Goal: Register for event/course

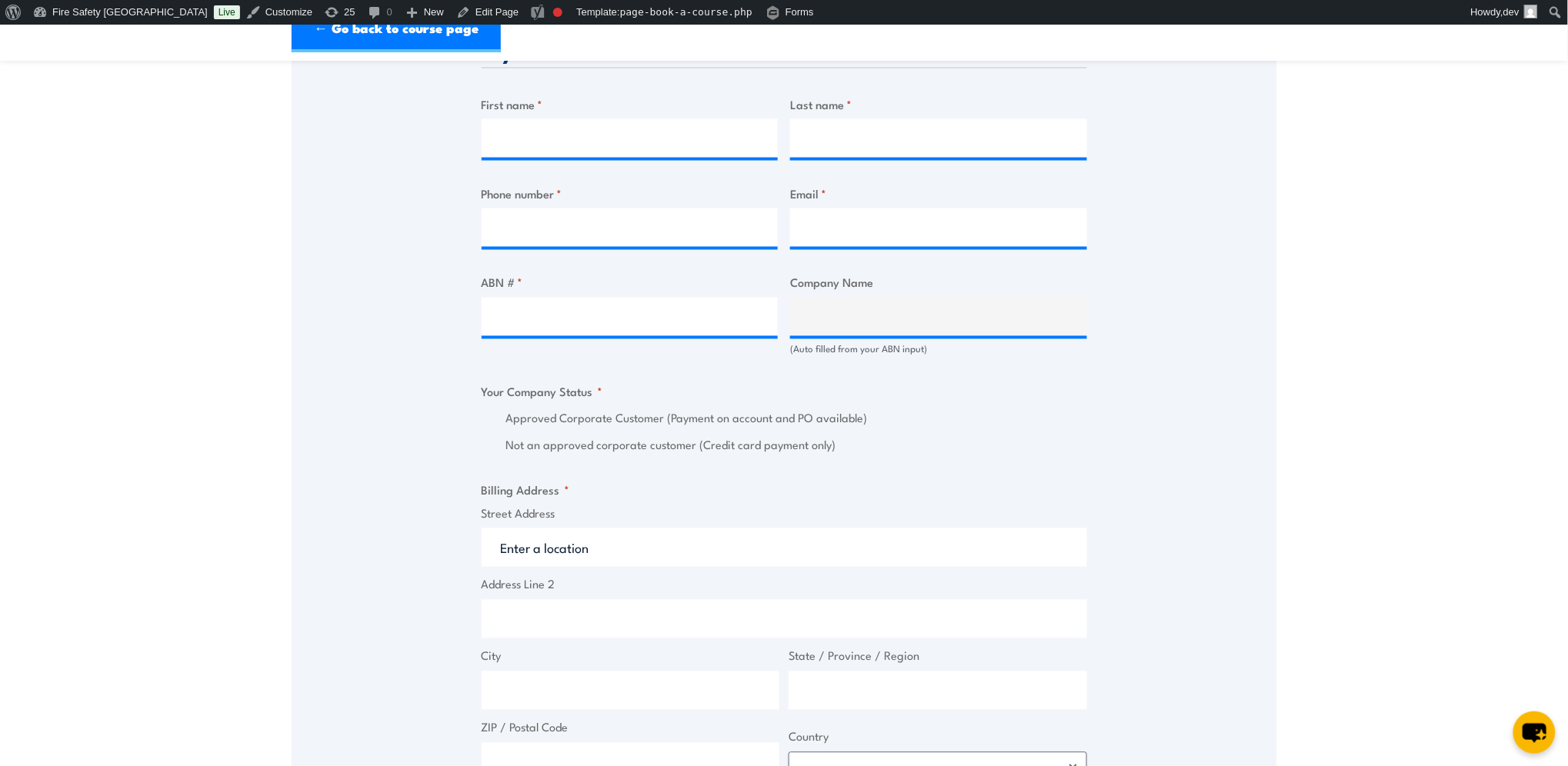
scroll to position [1, 0]
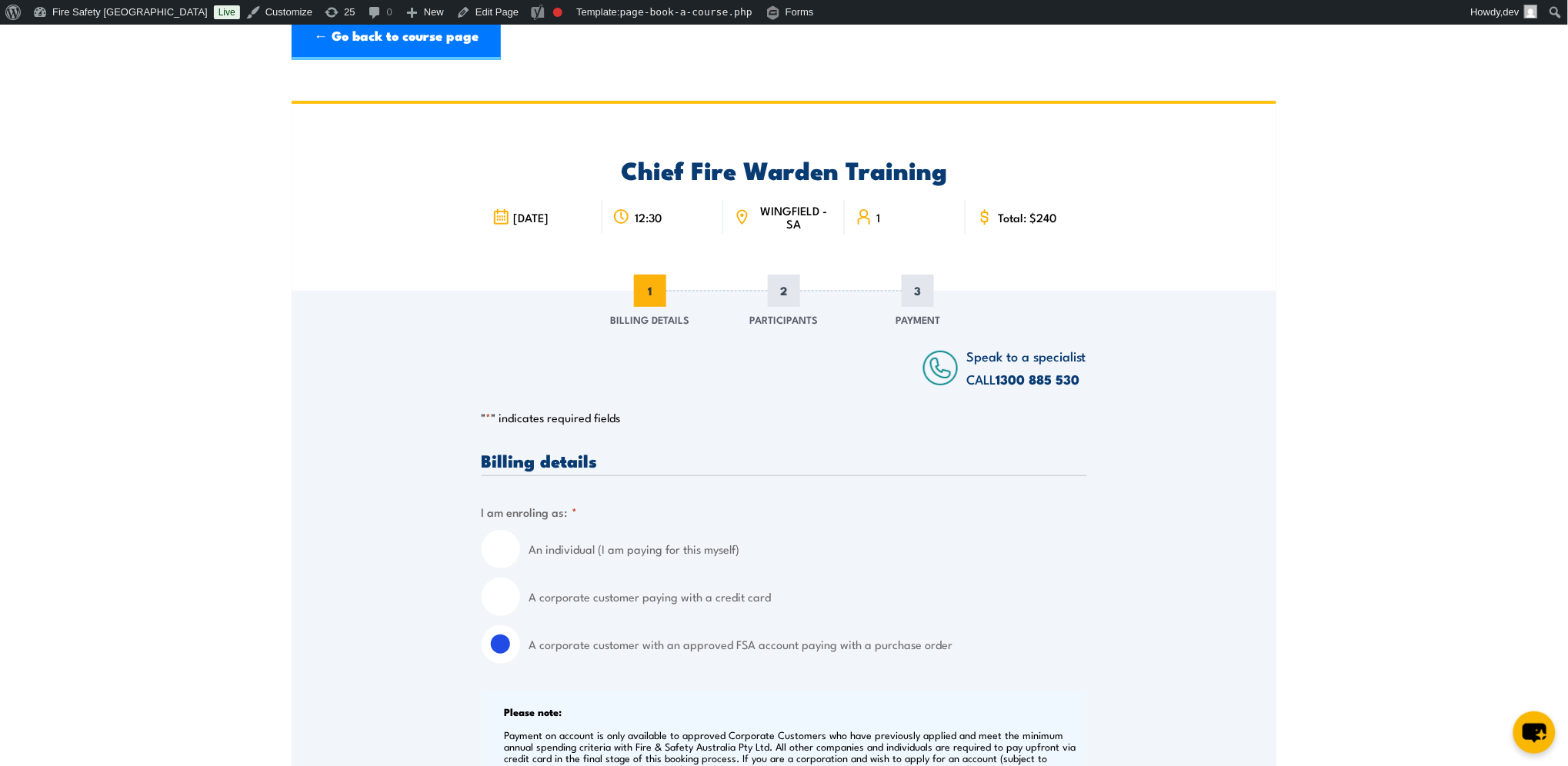
click at [504, 594] on input "A corporate customer paying with a credit card" at bounding box center [500, 596] width 38 height 38
radio input "true"
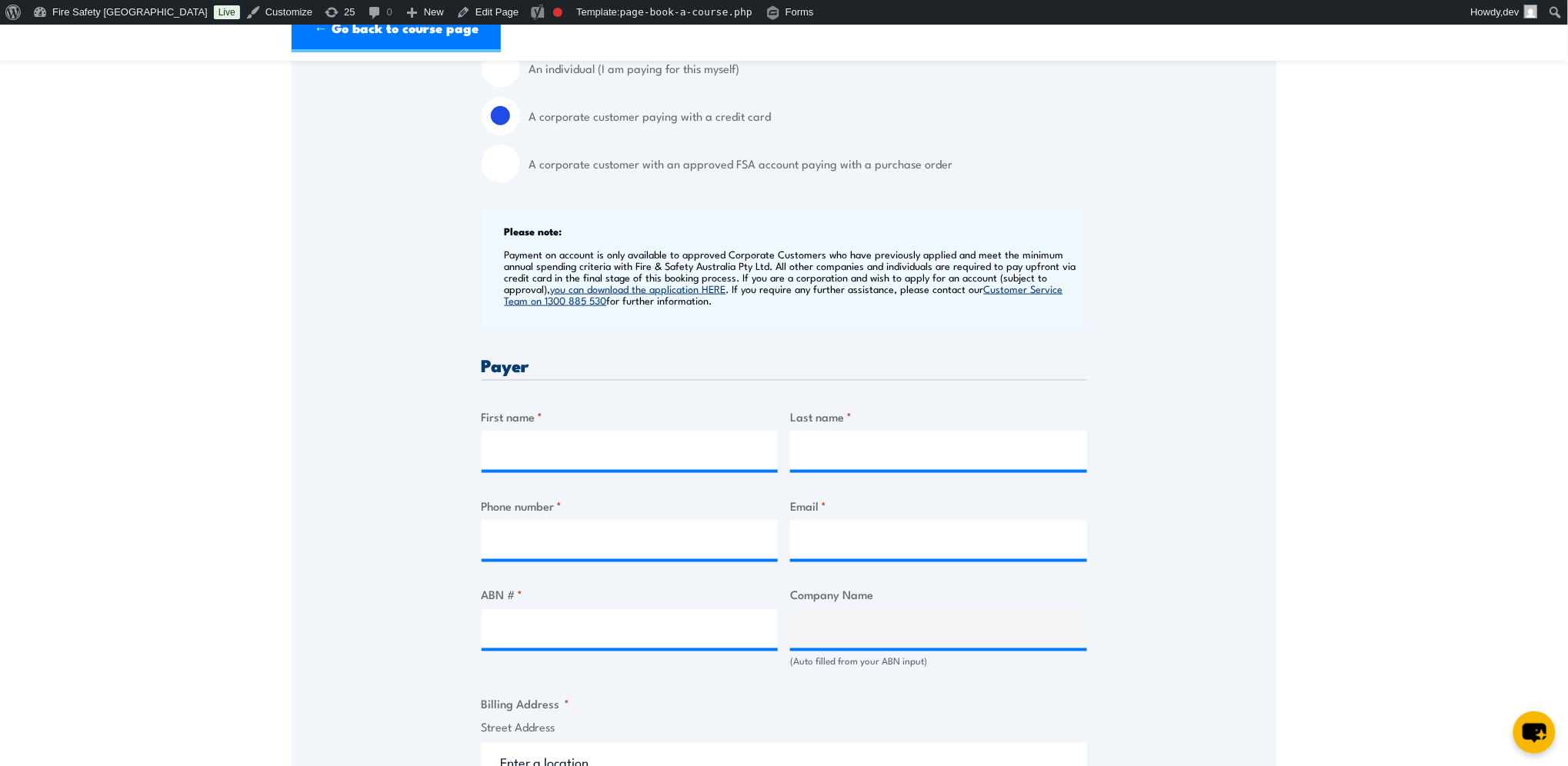
scroll to position [402, 0]
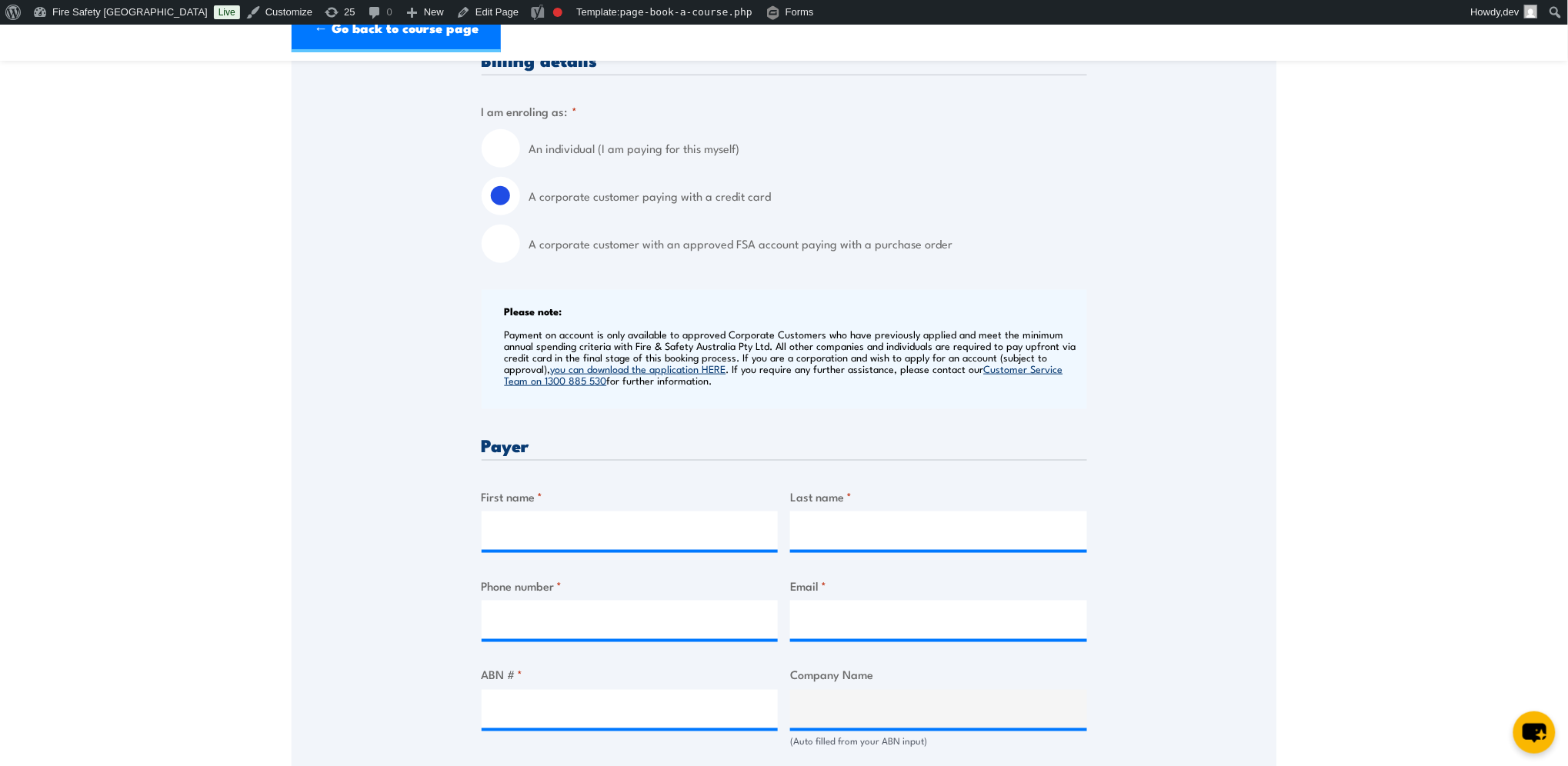
click at [500, 239] on input "A corporate customer with an approved FSA account paying with a purchase order" at bounding box center [500, 243] width 38 height 38
radio input "true"
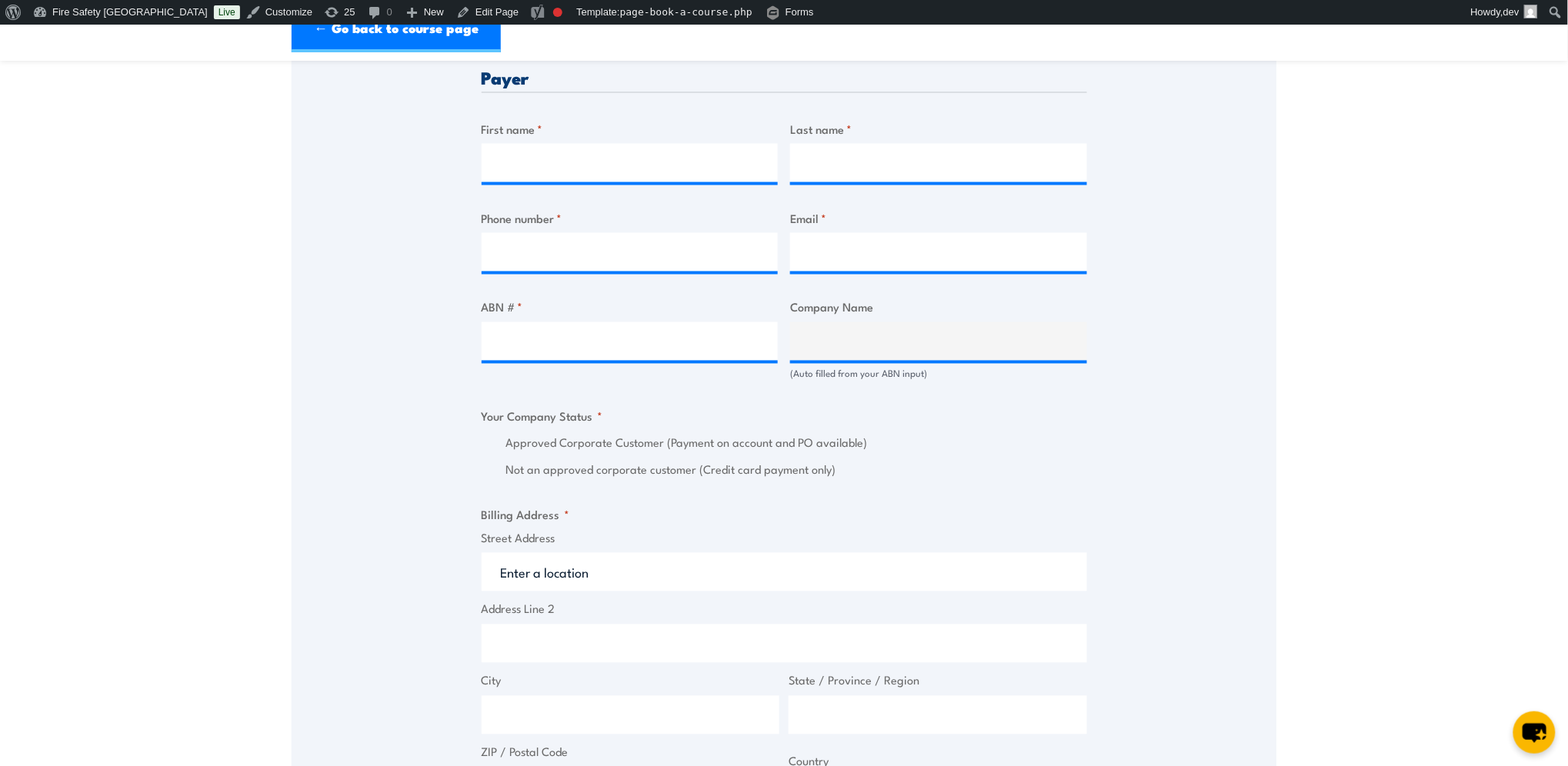
scroll to position [767, 0]
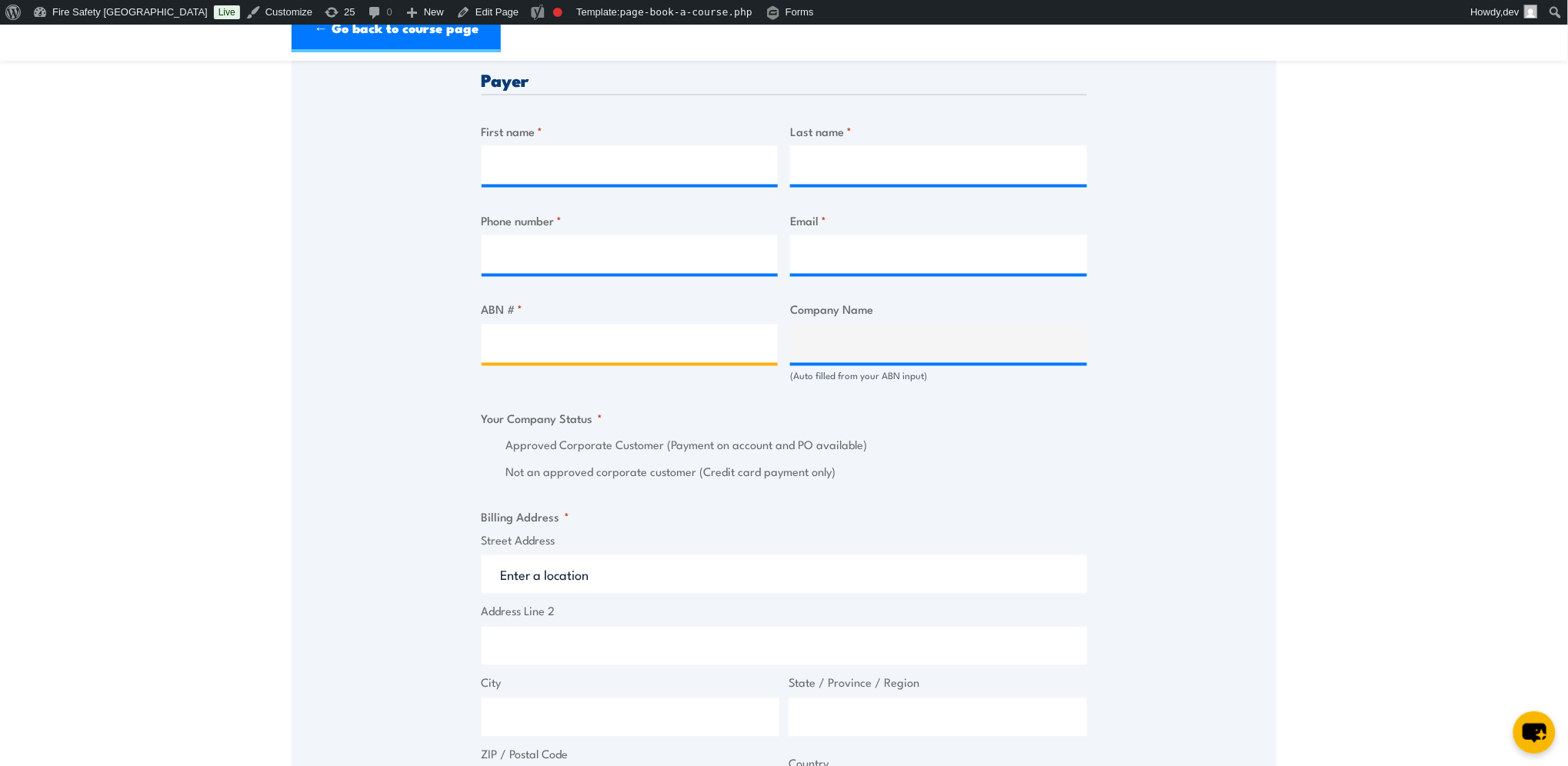
click at [511, 343] on input "ABN # *" at bounding box center [629, 343] width 297 height 38
click at [393, 343] on div "Speak to a specialist CALL [PHONE_NUMBER] CALL [PHONE_NUMBER] " * " indicates r…" at bounding box center [784, 403] width 985 height 1756
click at [627, 350] on input "ABN # *" at bounding box center [629, 343] width 297 height 38
paste input "24672152475"
type input "24672152475"
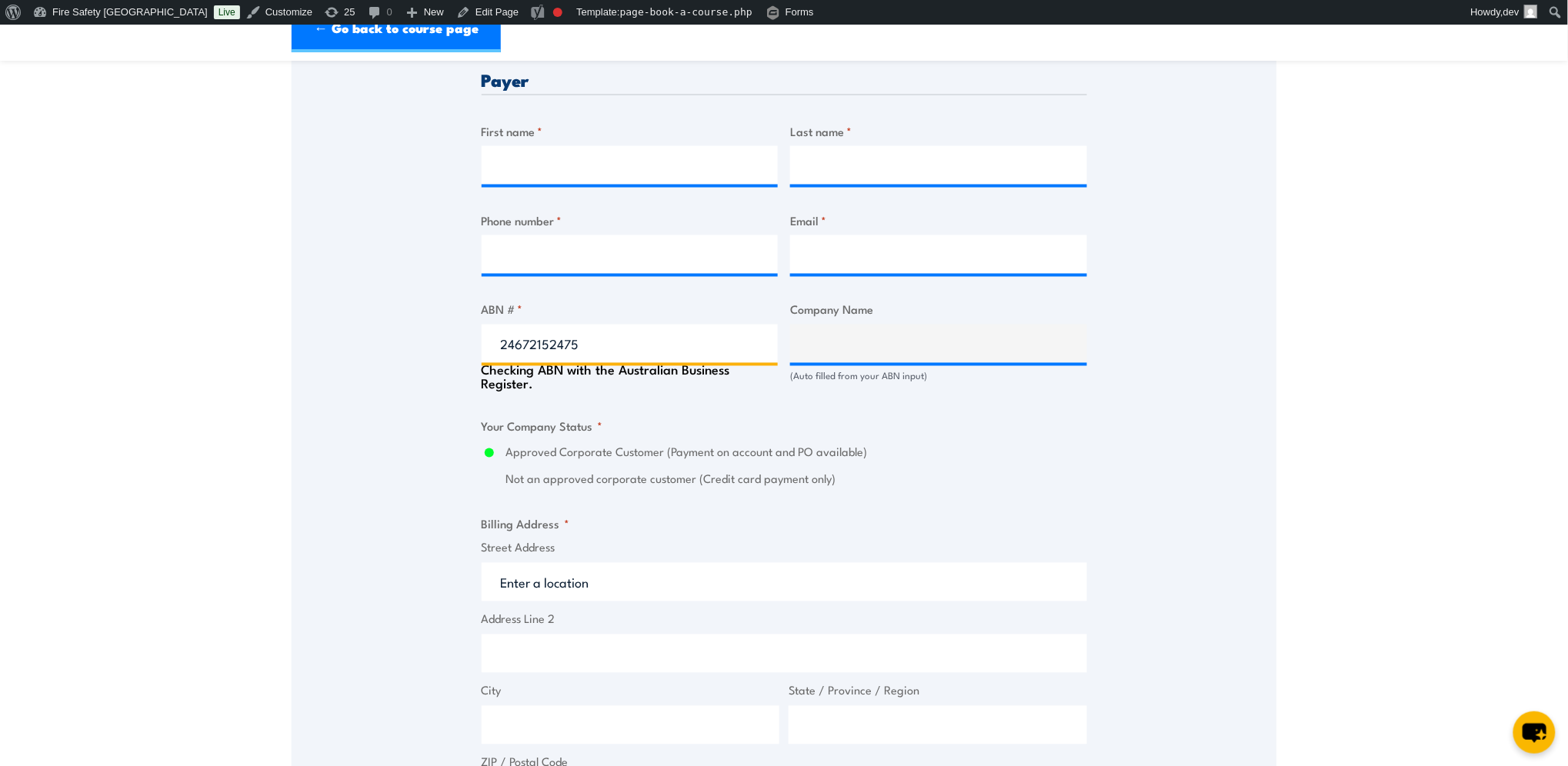
type input "DAUNIA OPERATIONS PTY LTD"
radio input "true"
click at [675, 341] on input "24672152475" at bounding box center [629, 343] width 297 height 38
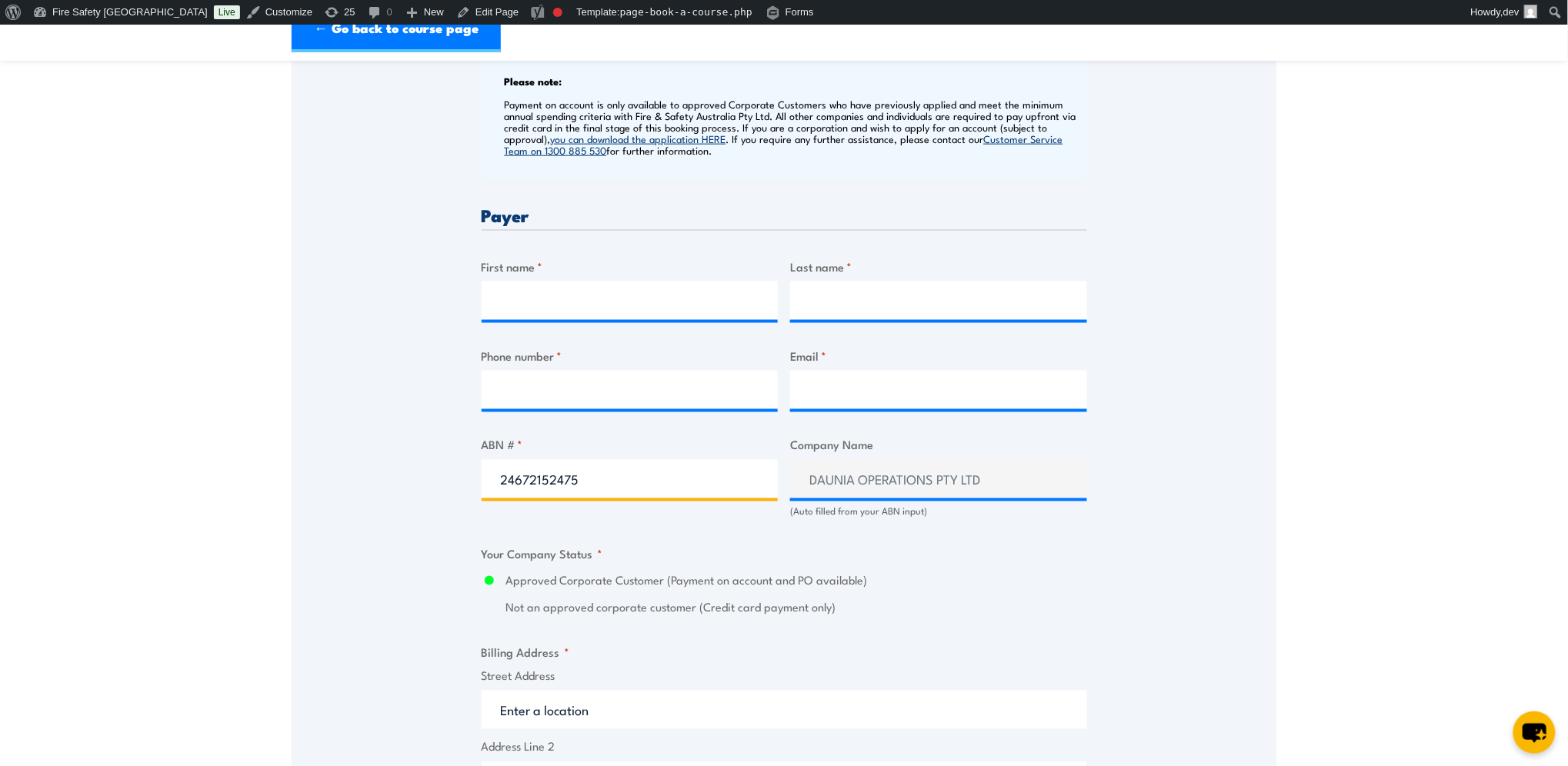
scroll to position [543, 0]
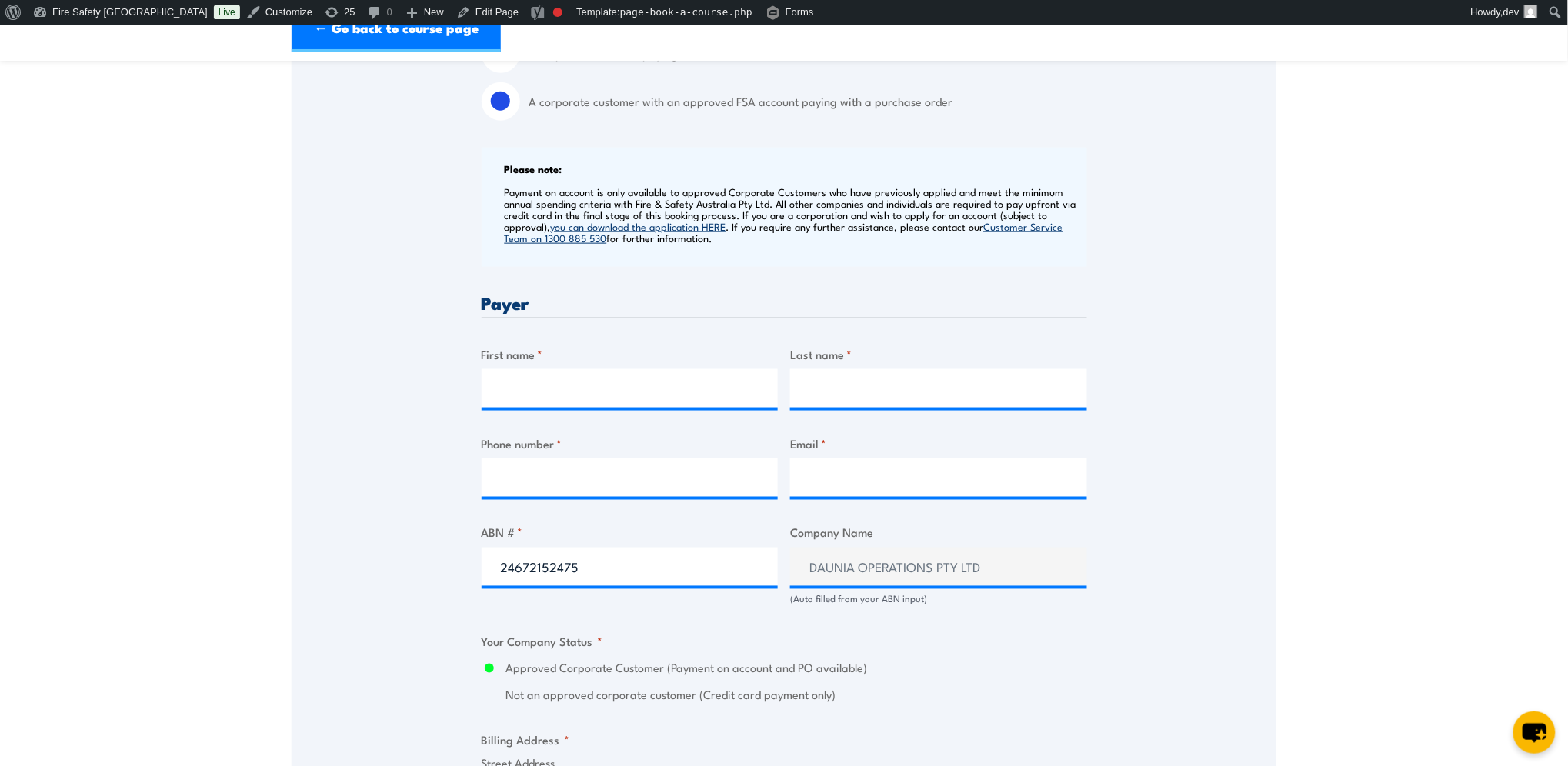
click at [451, 371] on div "Speak to a specialist CALL 1300 885 530 CALL 1300 885 530 " * " indicates requi…" at bounding box center [784, 626] width 985 height 1756
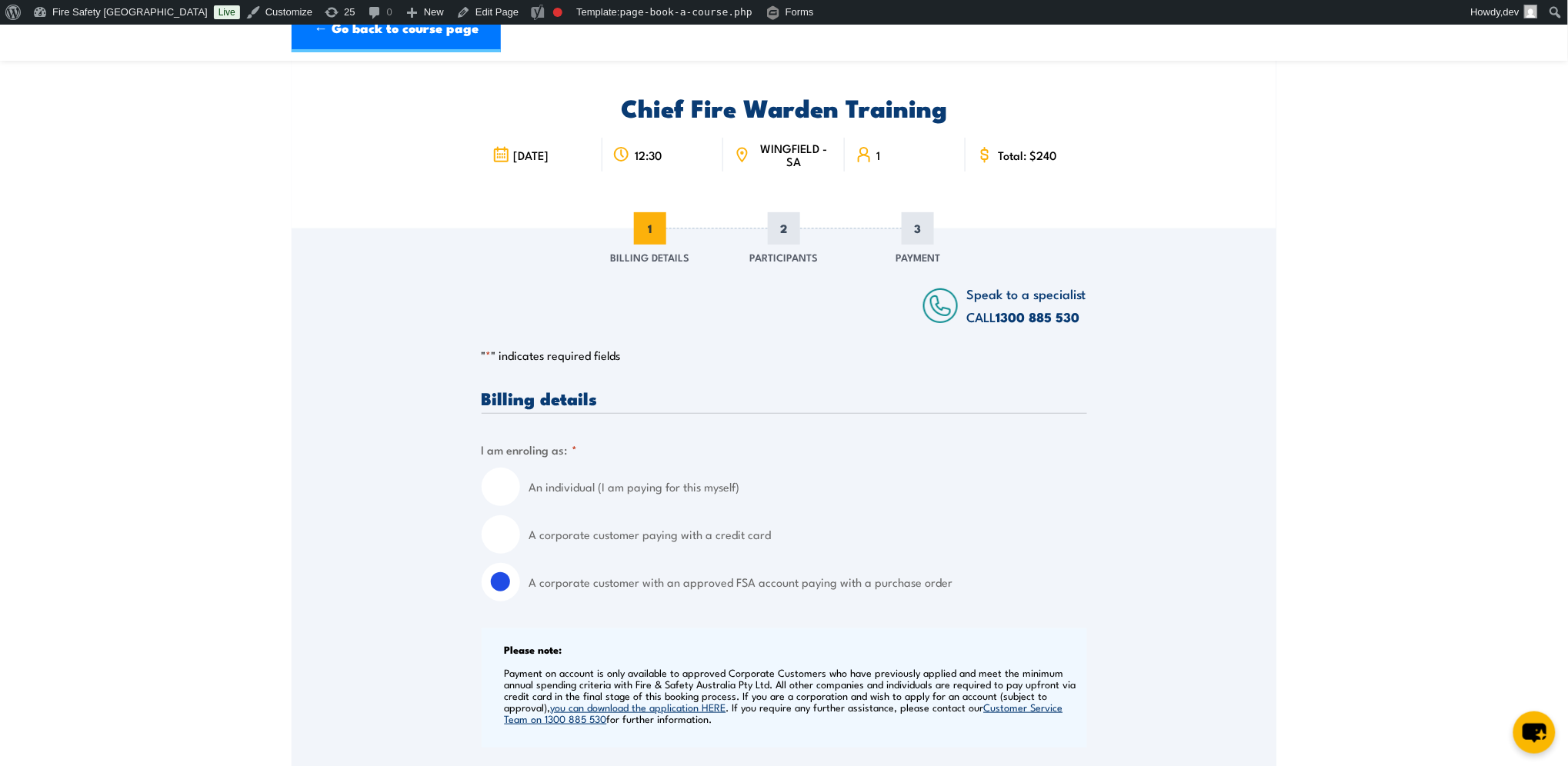
scroll to position [0, 0]
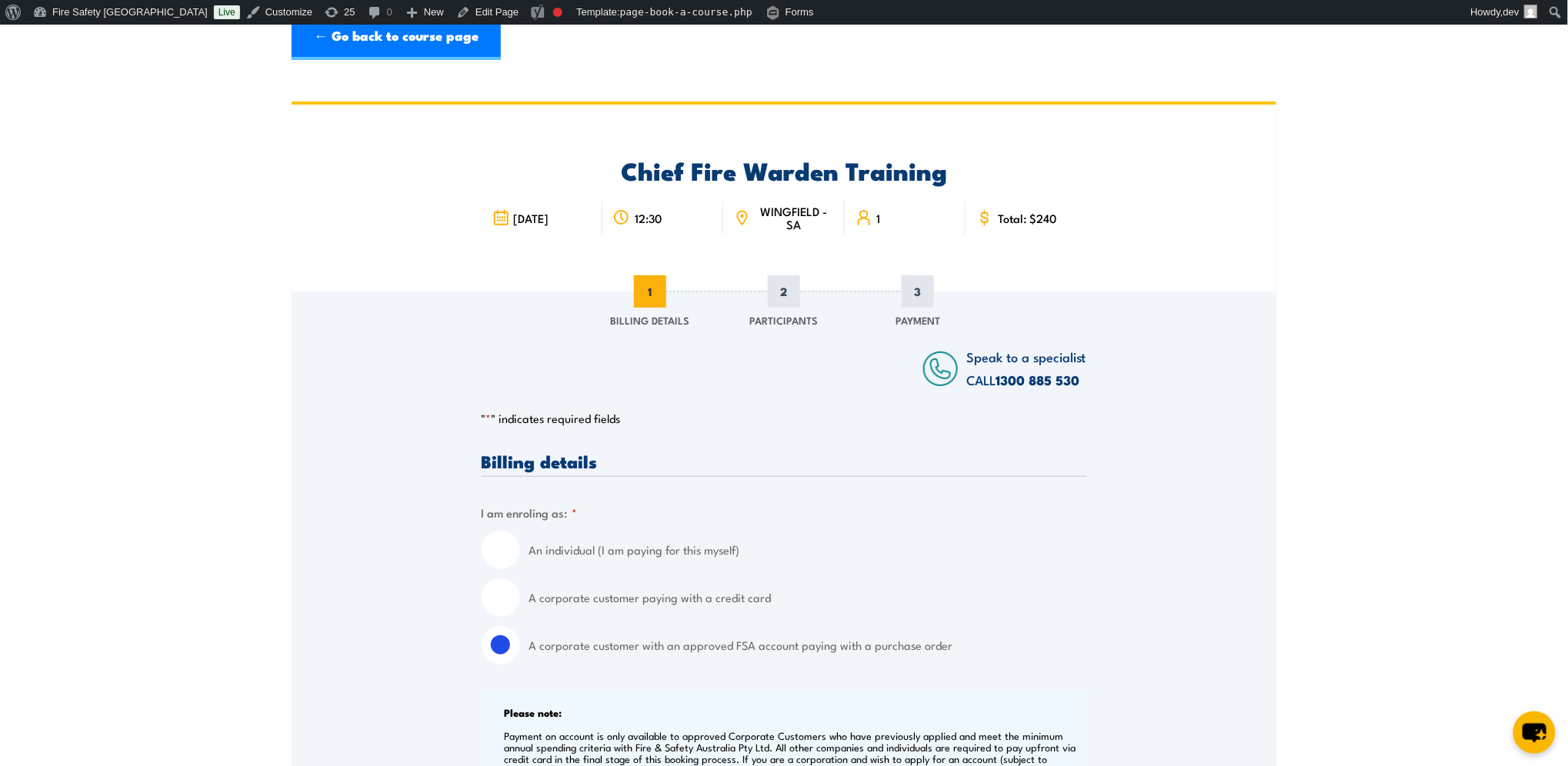
click at [458, 271] on div "Chief Fire Warden Training 7 October 2025 12:30 1" at bounding box center [784, 198] width 985 height 187
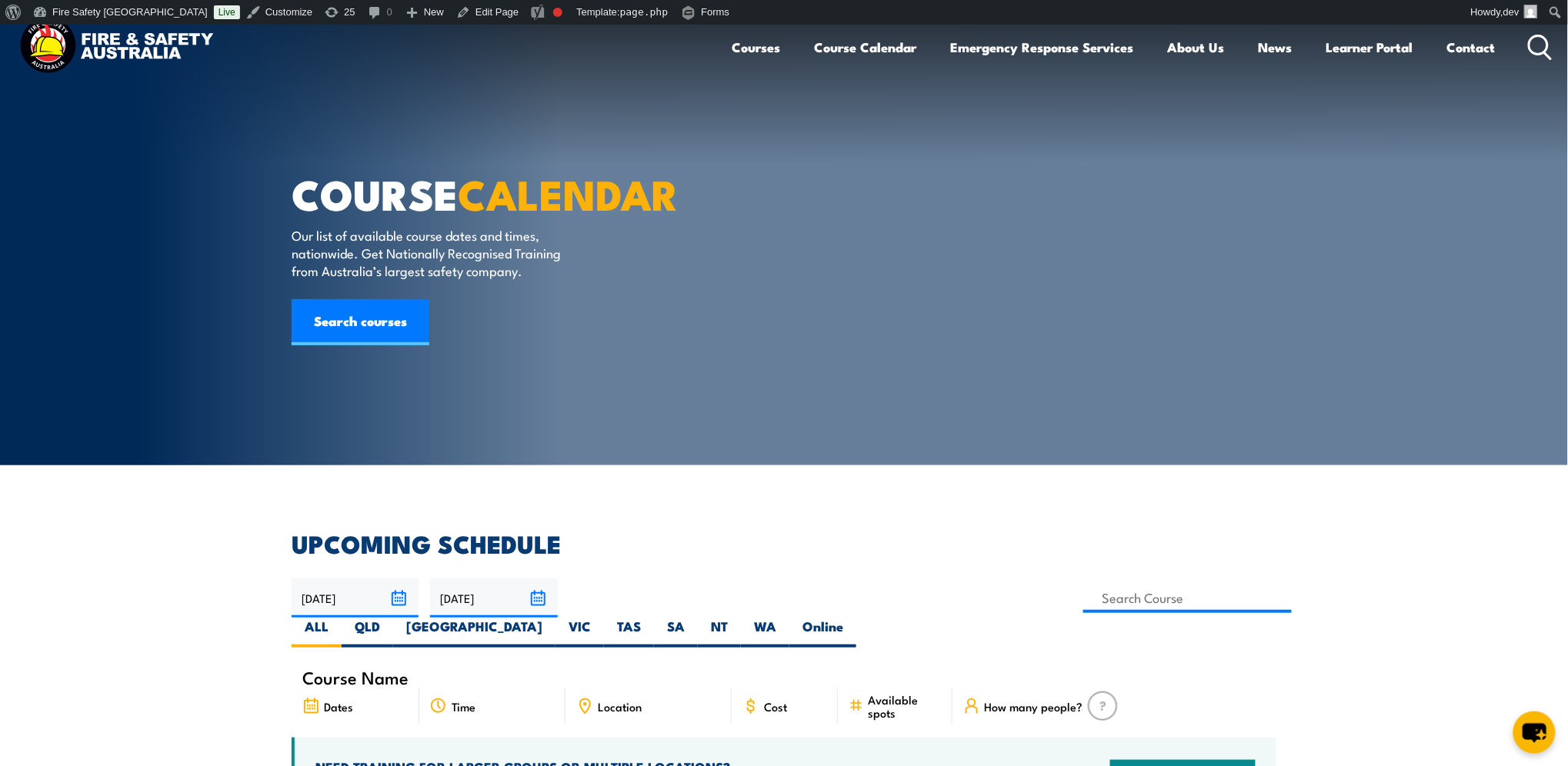
click at [647, 287] on div "COURSE CALENDAR Our list of available course dates and times, nationwide. Get N…" at bounding box center [481, 245] width 380 height 441
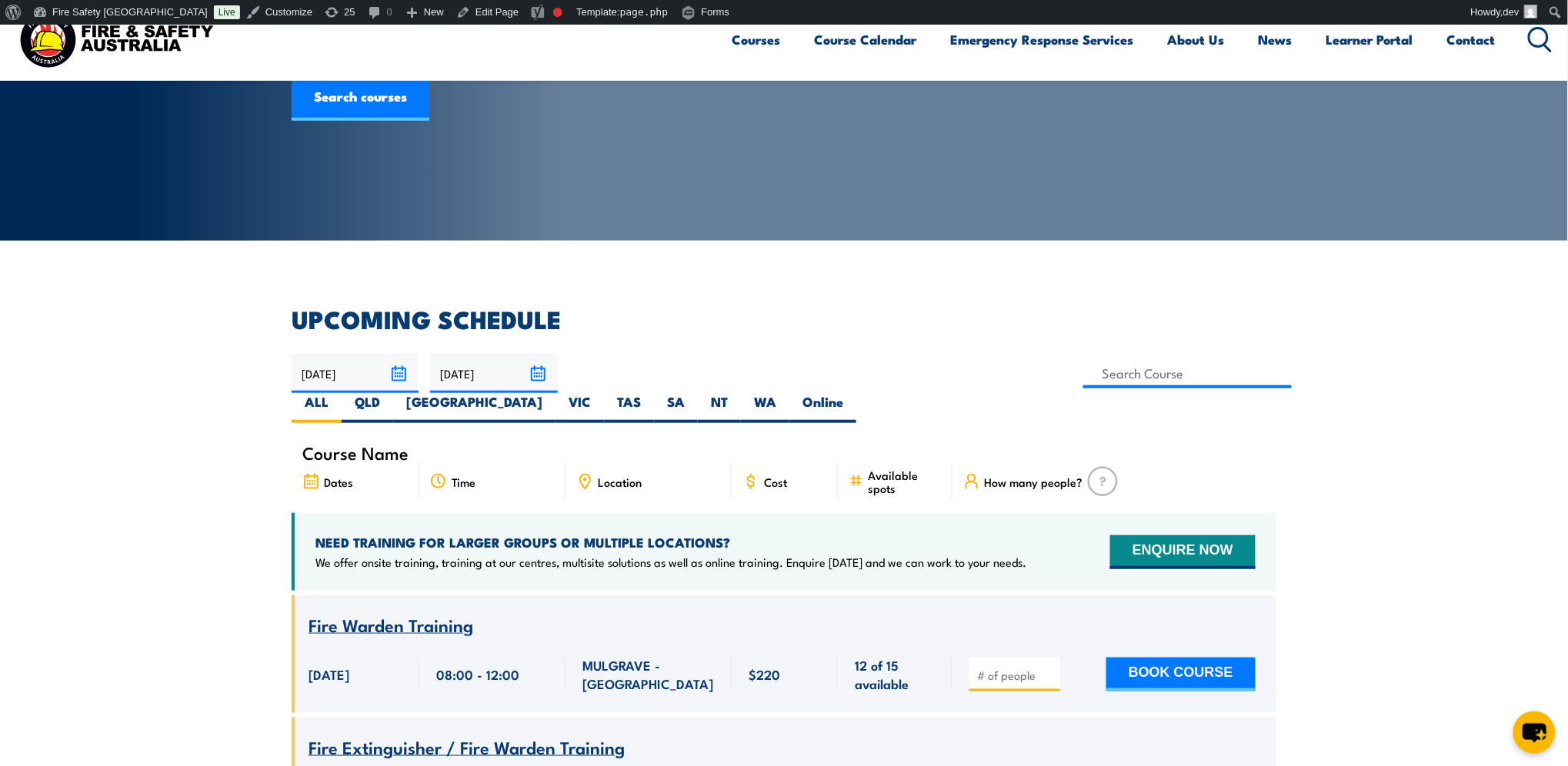
scroll to position [206, 0]
